Goal: Task Accomplishment & Management: Manage account settings

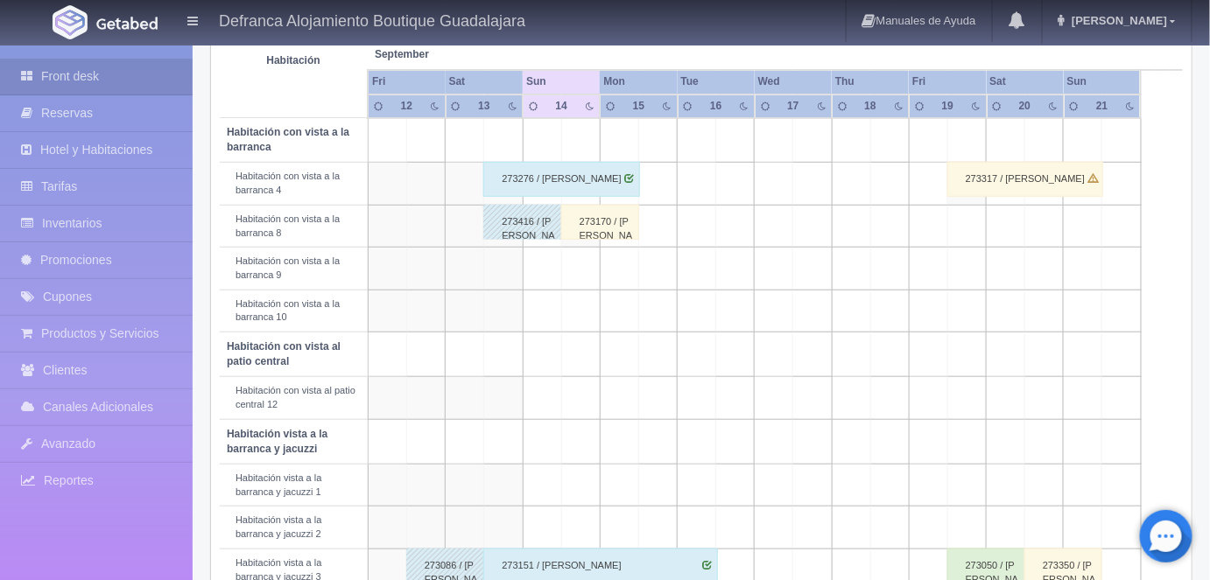
scroll to position [343, 0]
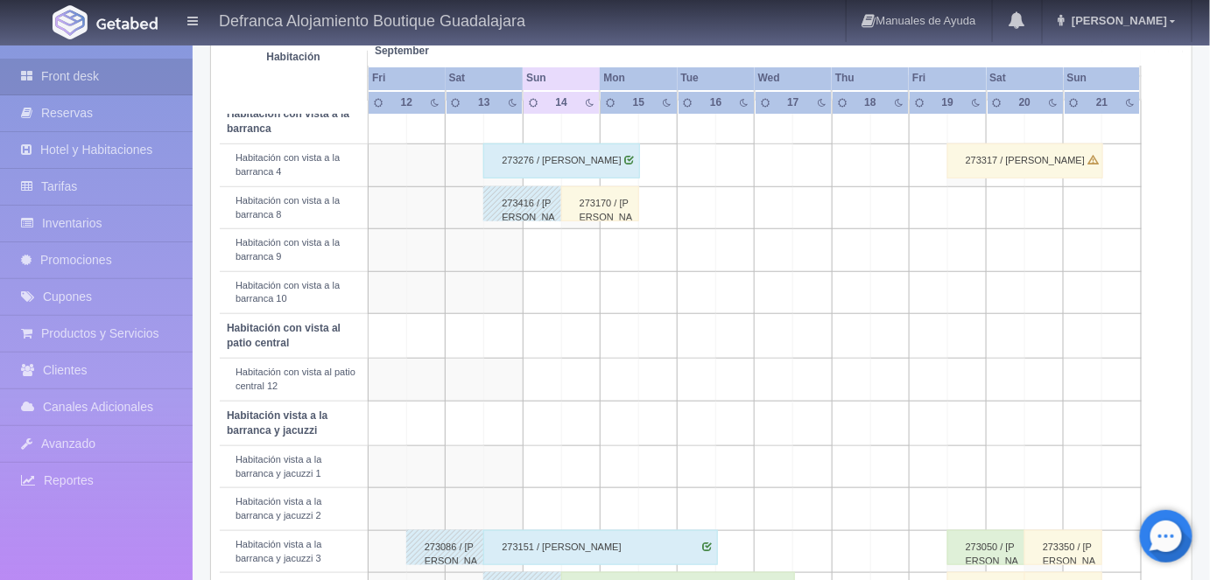
click at [600, 202] on div "273170 / [PERSON_NAME]" at bounding box center [600, 203] width 78 height 35
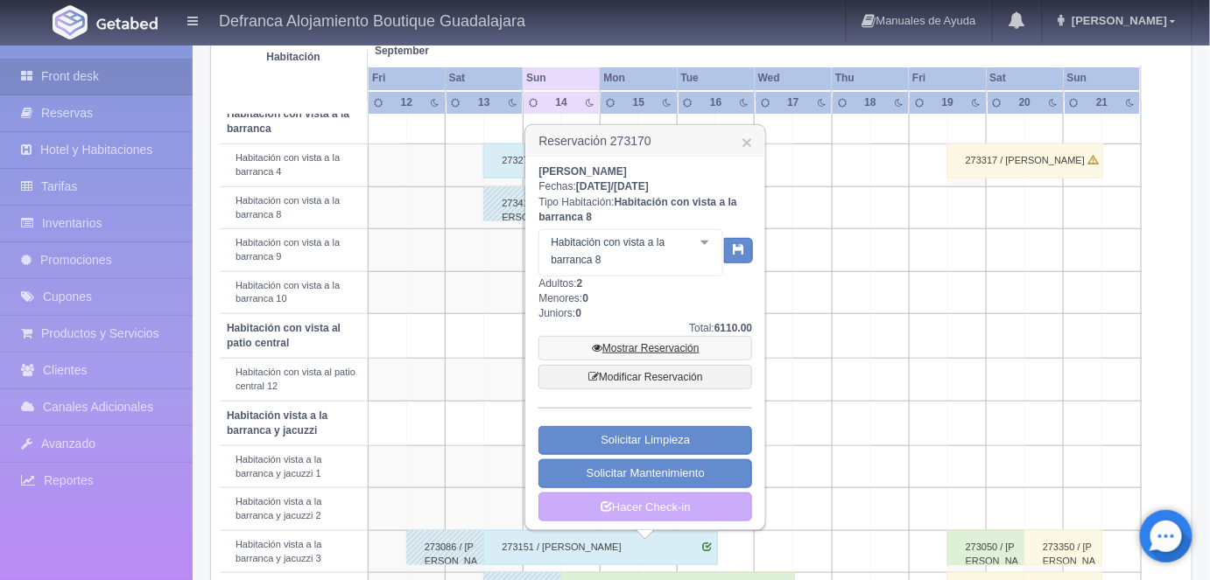
click at [632, 349] on link "Mostrar Reservación" at bounding box center [645, 348] width 214 height 25
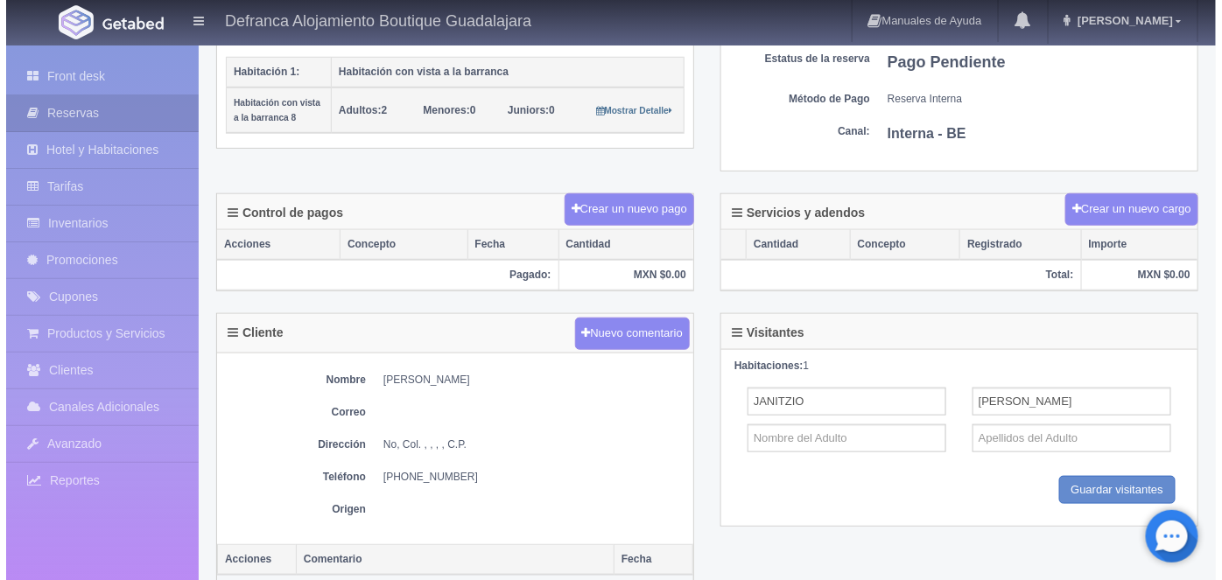
scroll to position [378, 0]
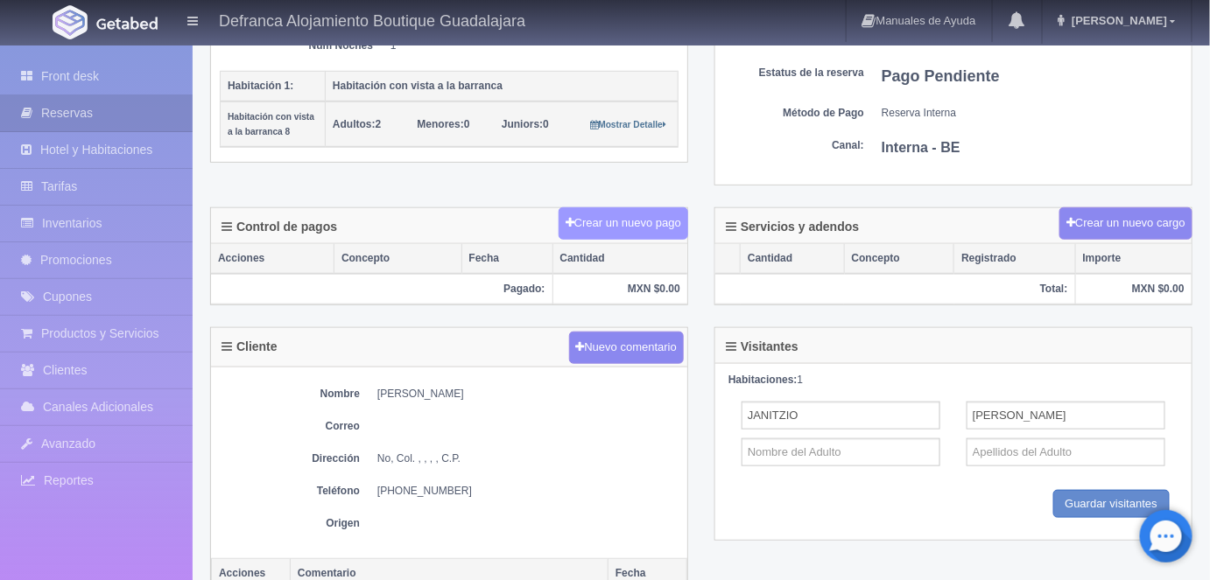
click at [614, 223] on button "Crear un nuevo pago" at bounding box center [624, 224] width 130 height 32
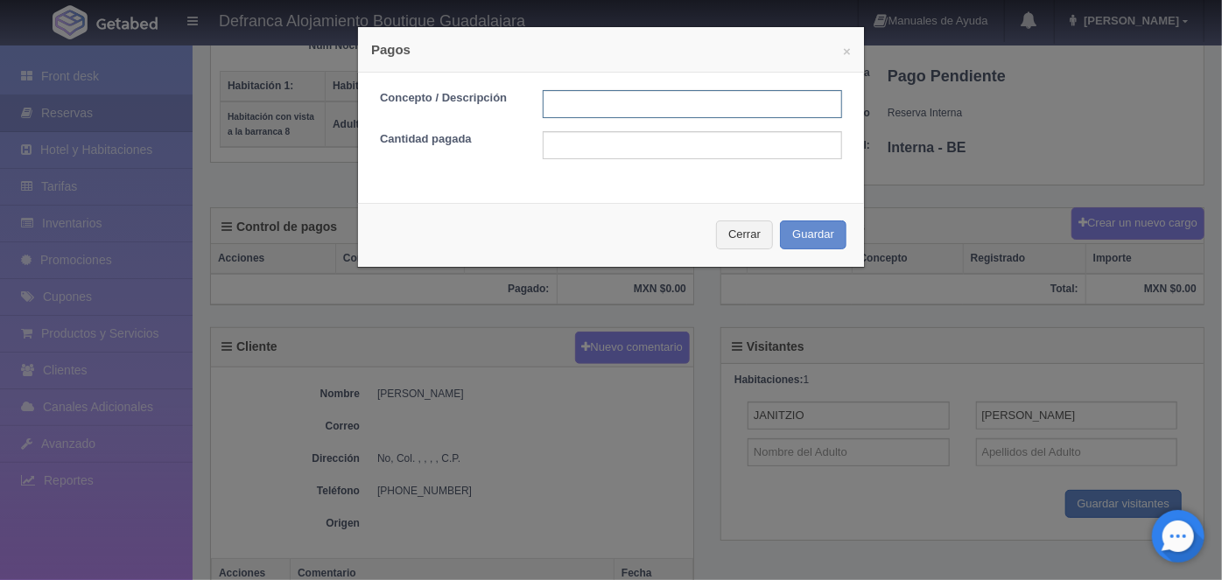
click at [551, 105] on input "text" at bounding box center [692, 104] width 299 height 28
type input "HOSPEDAJE PAGADO CON TARJETA"
click at [561, 144] on input "text" at bounding box center [692, 145] width 299 height 28
type input "6110.00"
click at [804, 239] on button "Guardar" at bounding box center [813, 235] width 67 height 29
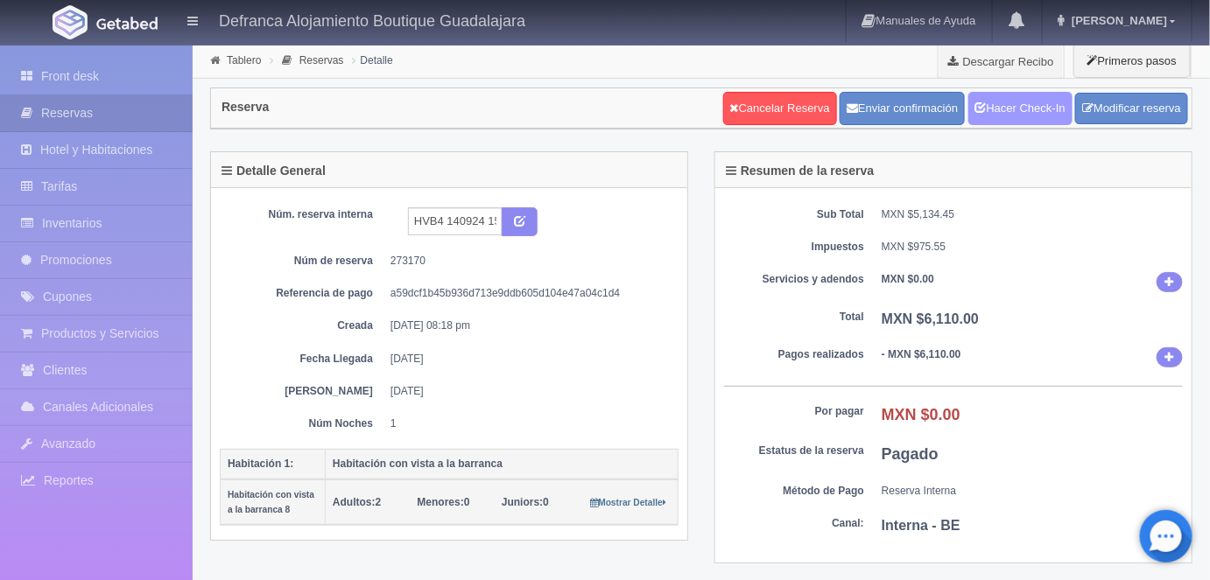
click at [1020, 119] on link "Hacer Check-In" at bounding box center [1020, 108] width 104 height 33
click at [238, 62] on link "Tablero" at bounding box center [244, 60] width 34 height 12
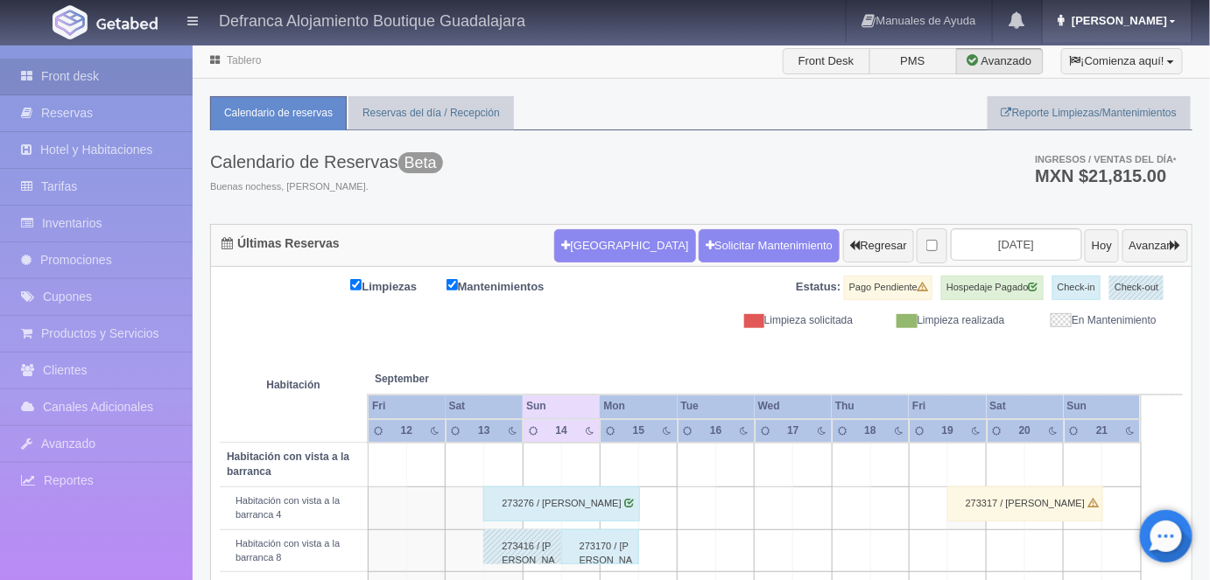
click at [1156, 23] on span "[PERSON_NAME]" at bounding box center [1117, 20] width 100 height 13
click at [1100, 84] on link "Salir / Log Out" at bounding box center [1121, 83] width 138 height 22
